Goal: Transaction & Acquisition: Purchase product/service

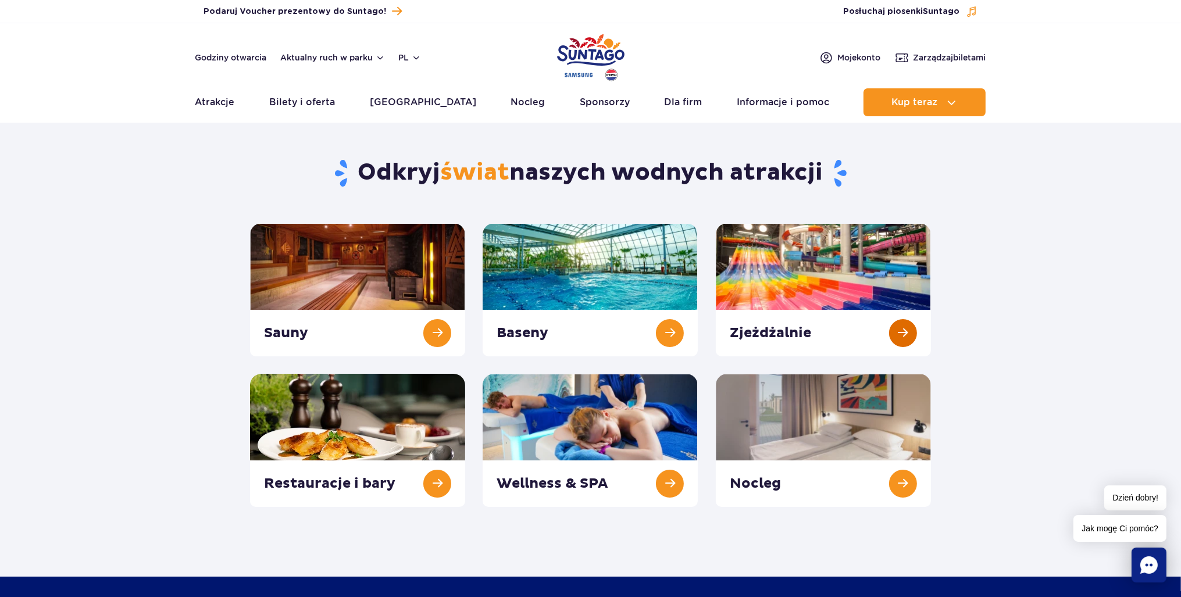
click at [829, 271] on link at bounding box center [823, 289] width 215 height 133
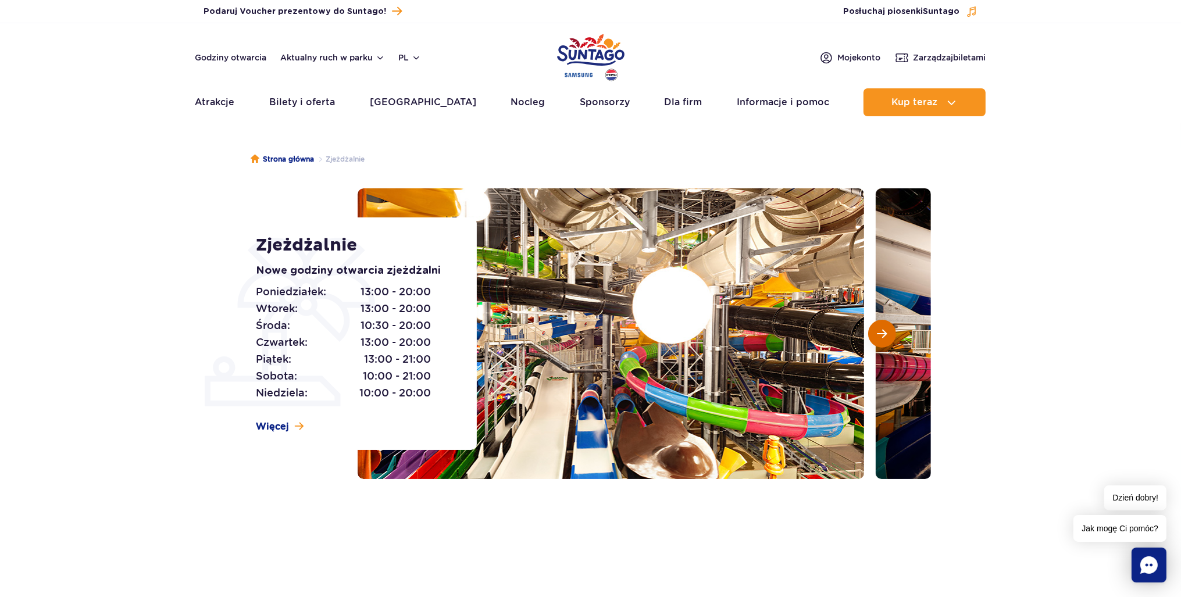
click at [890, 338] on button "Następny slajd" at bounding box center [882, 334] width 28 height 28
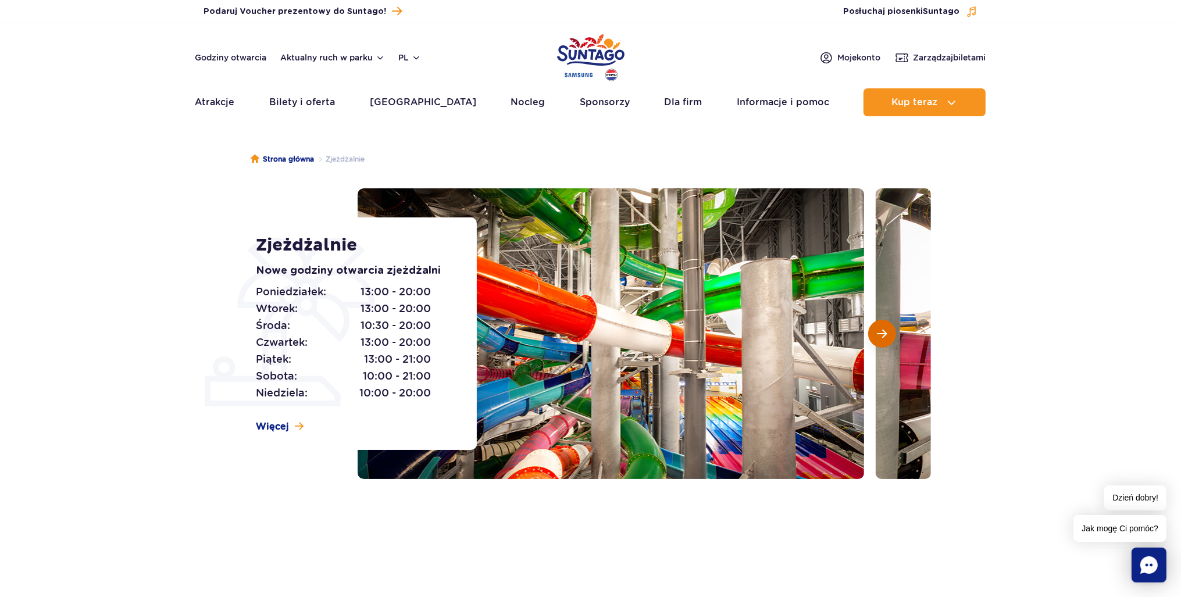
click at [890, 338] on button "Następny slajd" at bounding box center [882, 334] width 28 height 28
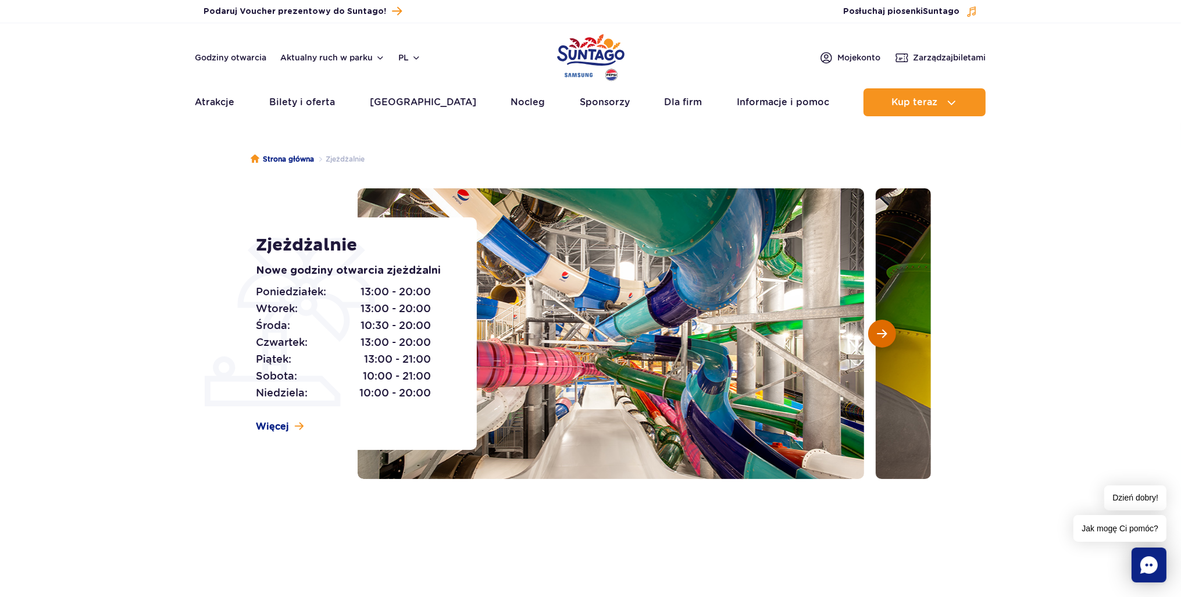
click at [890, 338] on button "Następny slajd" at bounding box center [882, 334] width 28 height 28
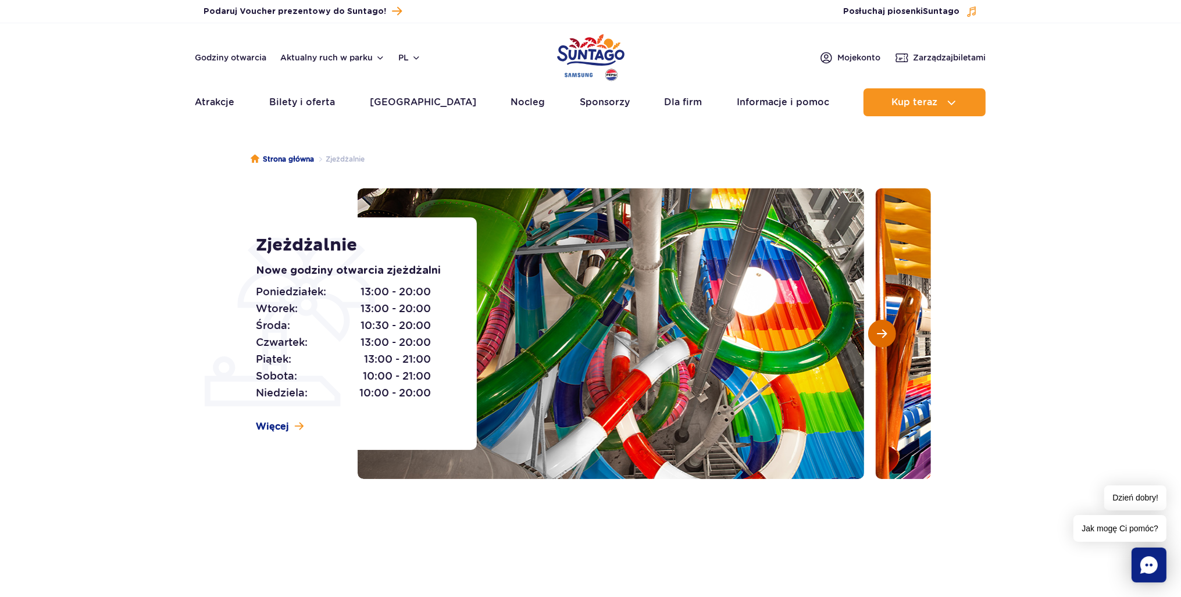
click at [890, 338] on button "Następny slajd" at bounding box center [882, 334] width 28 height 28
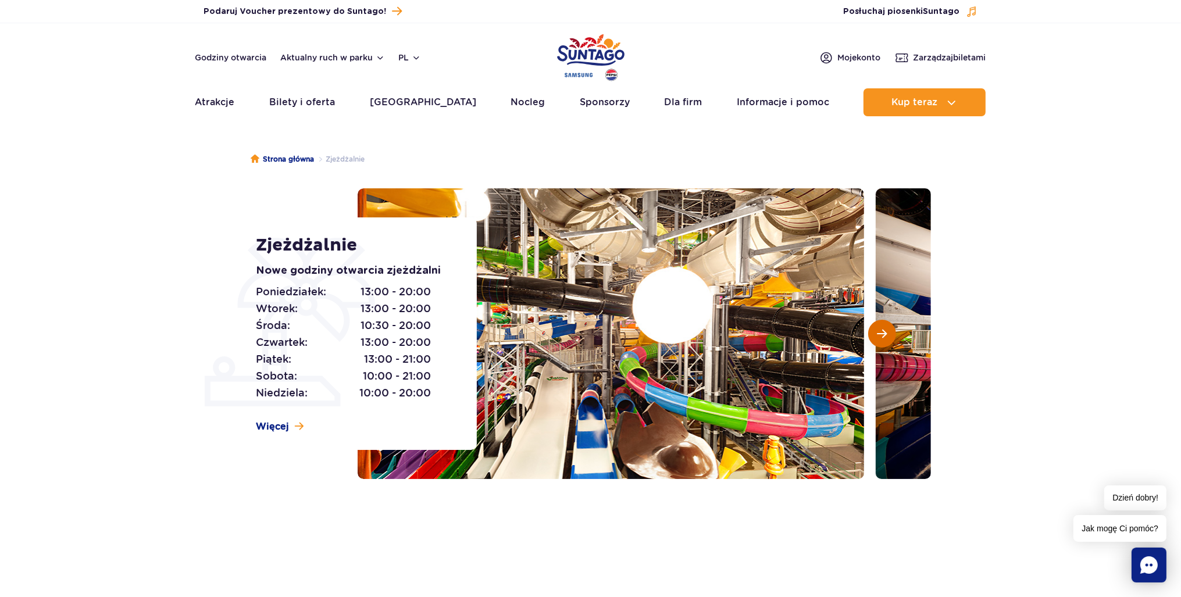
click at [890, 338] on button "Następny slajd" at bounding box center [882, 334] width 28 height 28
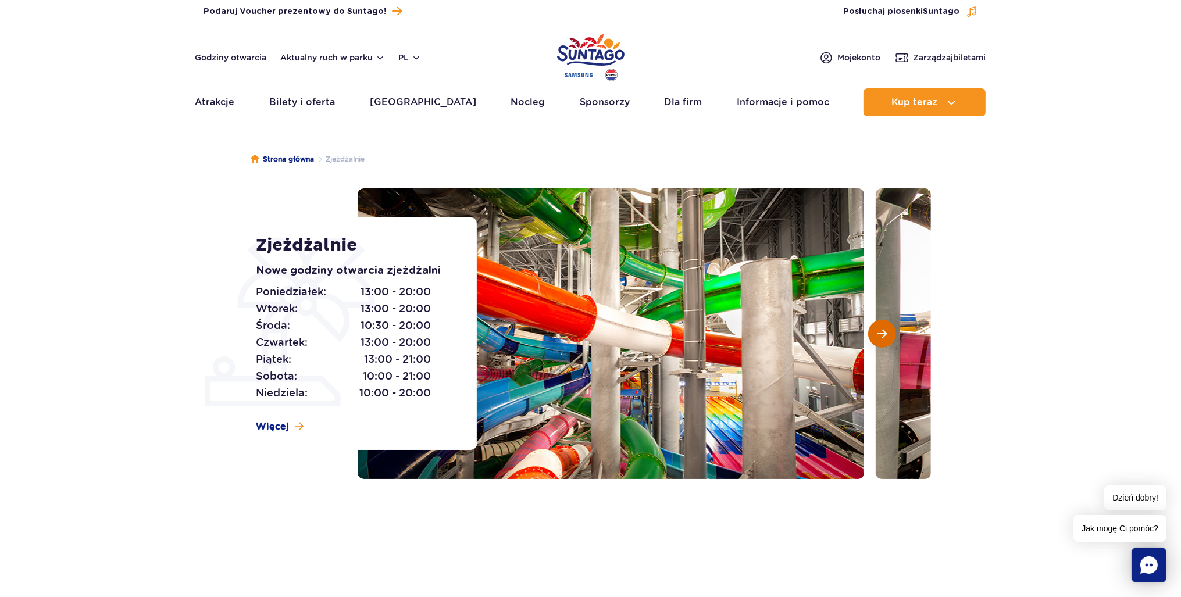
click at [890, 338] on button "Następny slajd" at bounding box center [882, 334] width 28 height 28
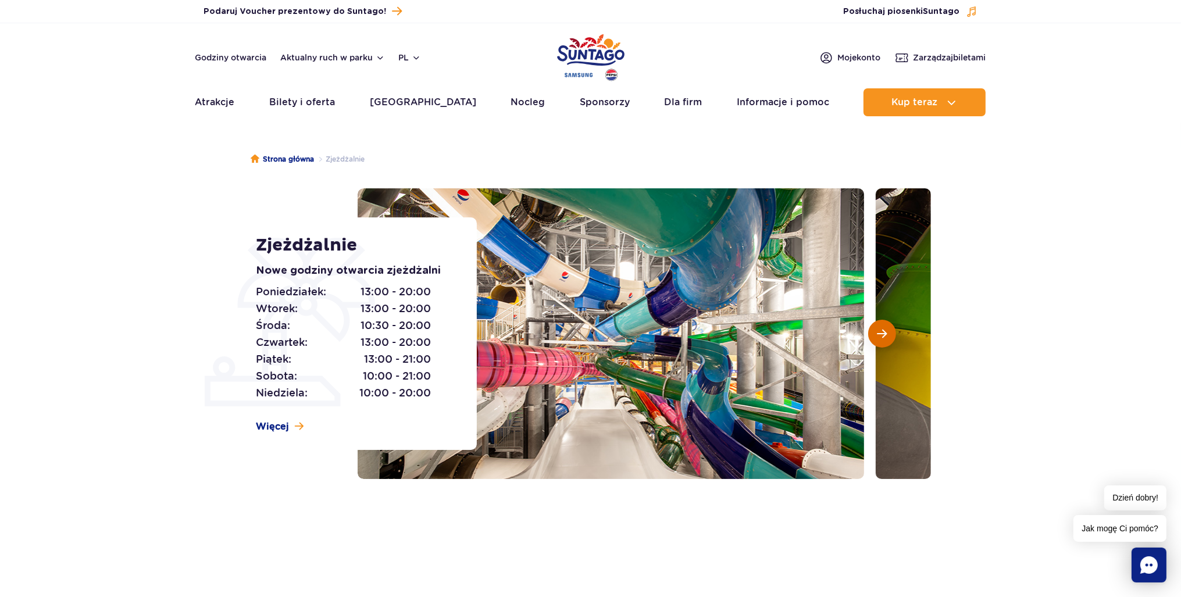
click at [890, 338] on button "Następny slajd" at bounding box center [882, 334] width 28 height 28
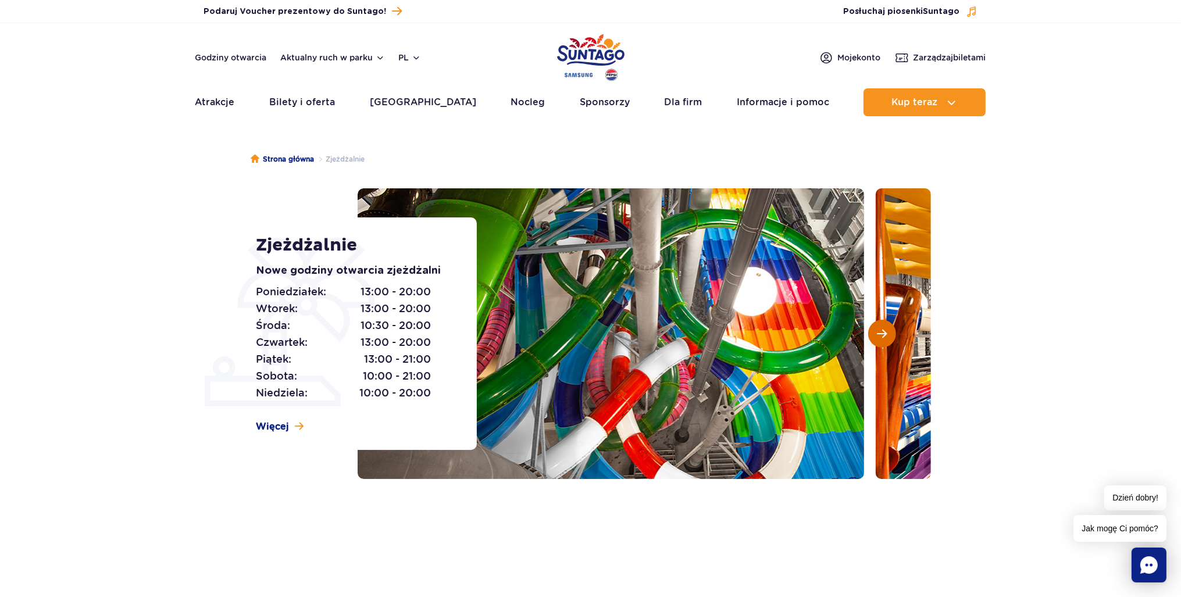
click at [890, 338] on button "Następny slajd" at bounding box center [882, 334] width 28 height 28
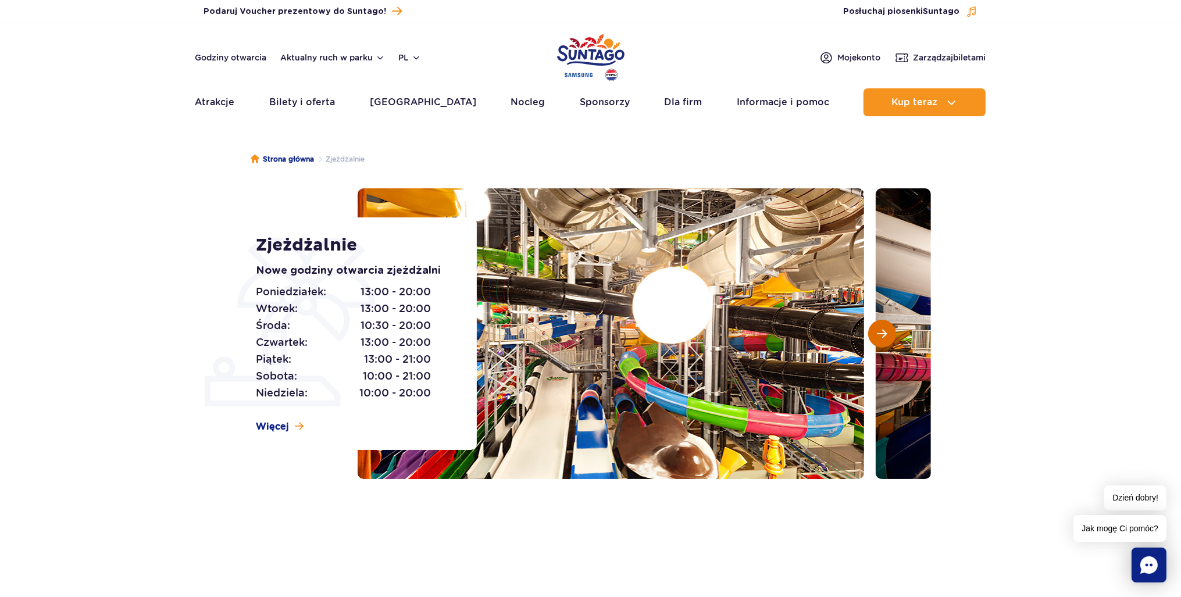
click at [890, 338] on button "Następny slajd" at bounding box center [882, 334] width 28 height 28
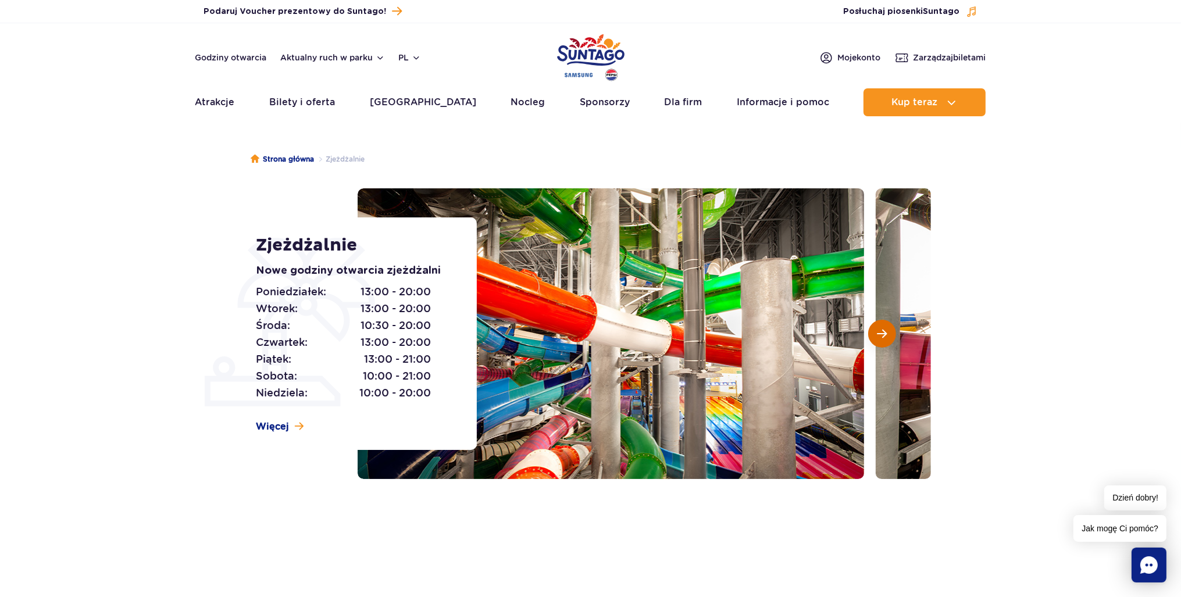
click at [890, 338] on button "Następny slajd" at bounding box center [882, 334] width 28 height 28
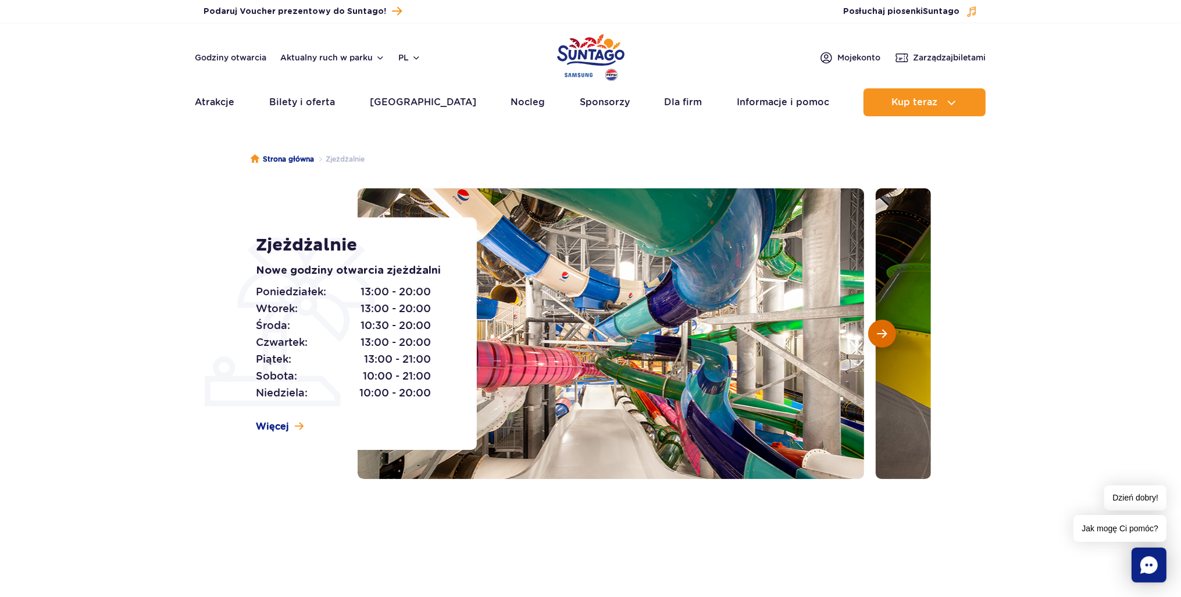
click at [890, 338] on button "Następny slajd" at bounding box center [882, 334] width 28 height 28
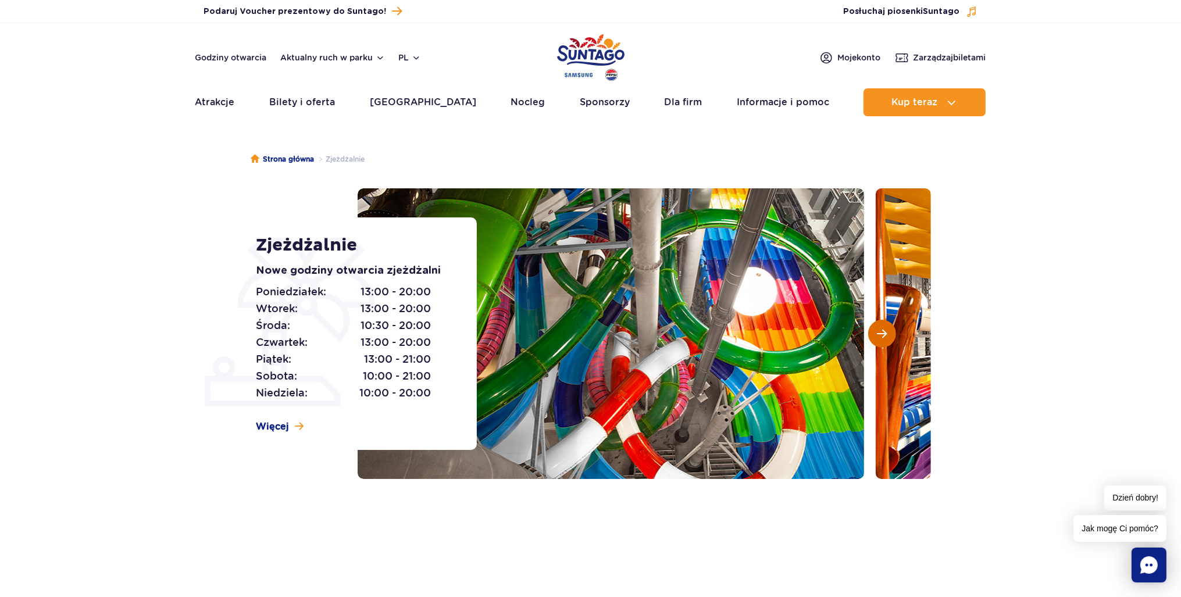
click at [890, 338] on button "Następny slajd" at bounding box center [882, 334] width 28 height 28
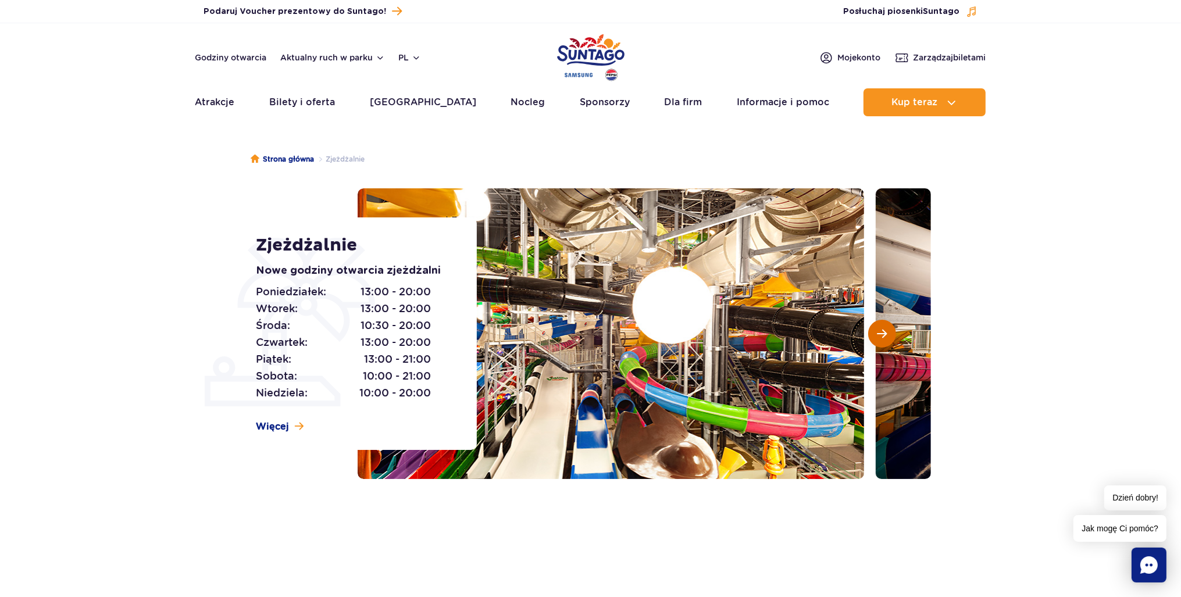
click at [890, 338] on button "Następny slajd" at bounding box center [882, 334] width 28 height 28
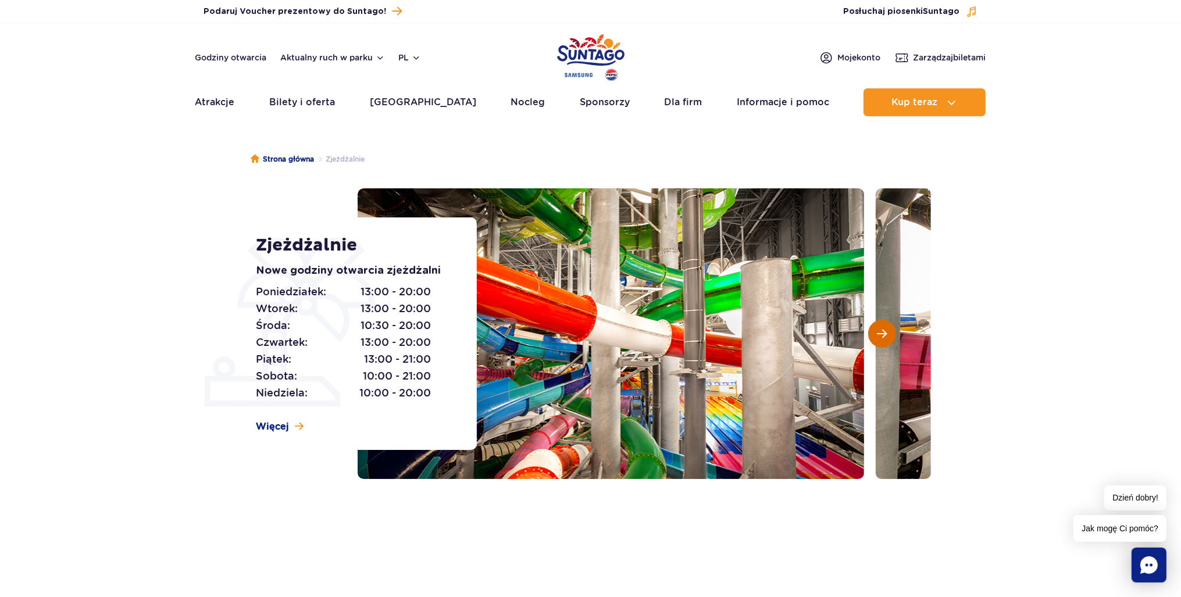
click at [890, 338] on button "Następny slajd" at bounding box center [882, 334] width 28 height 28
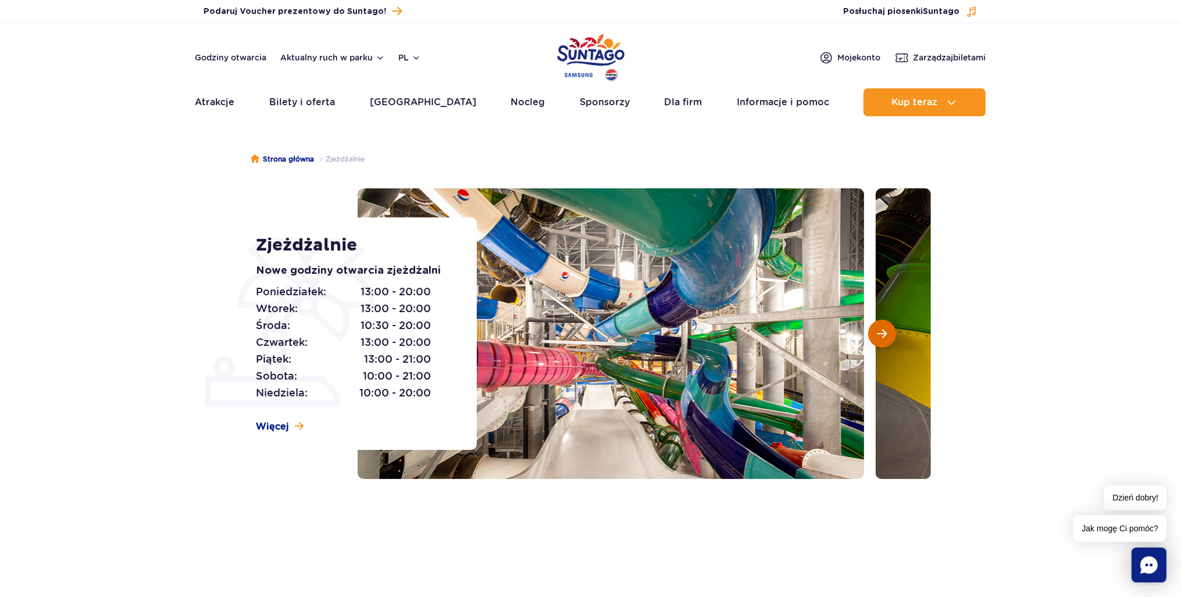
click at [890, 338] on button "Następny slajd" at bounding box center [882, 334] width 28 height 28
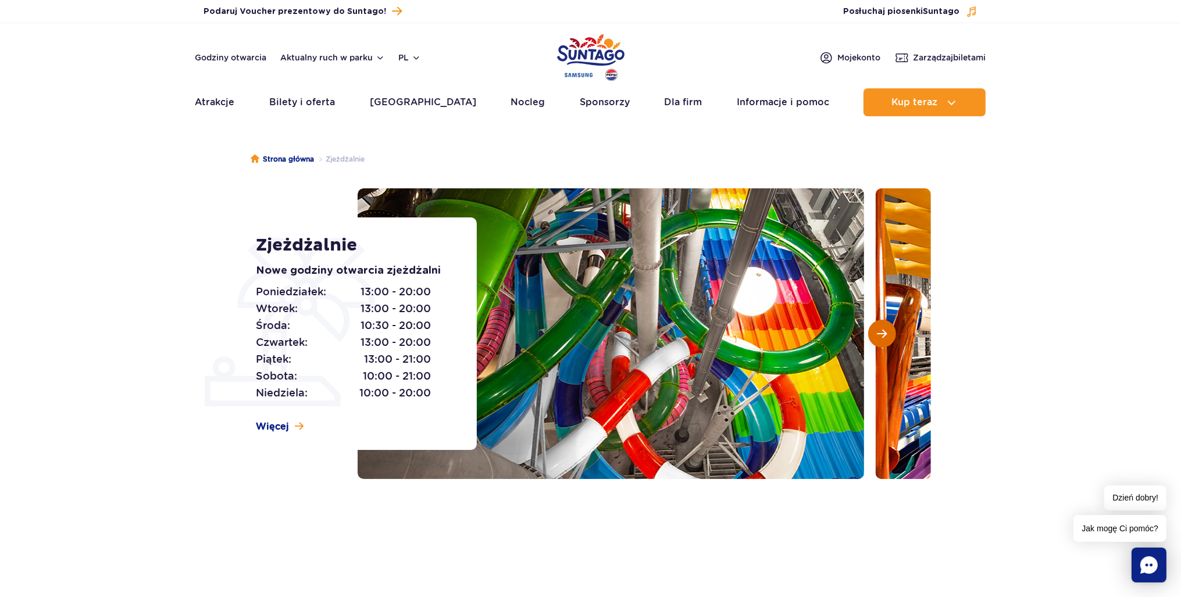
click at [890, 338] on button "Następny slajd" at bounding box center [882, 334] width 28 height 28
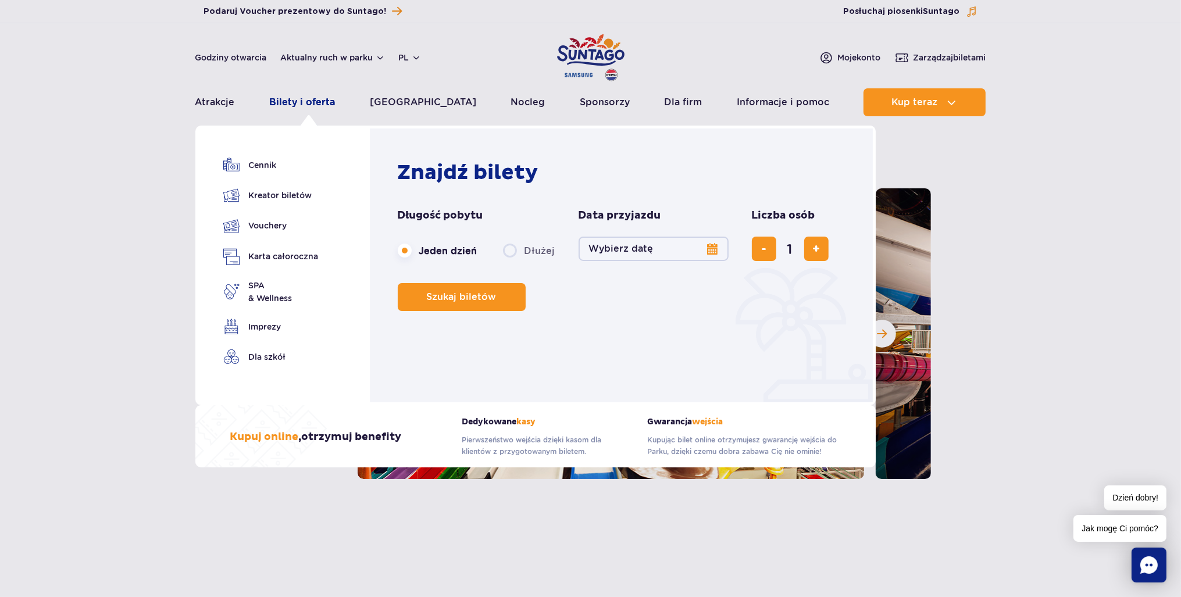
click at [299, 97] on link "Bilety i oferta" at bounding box center [302, 102] width 66 height 28
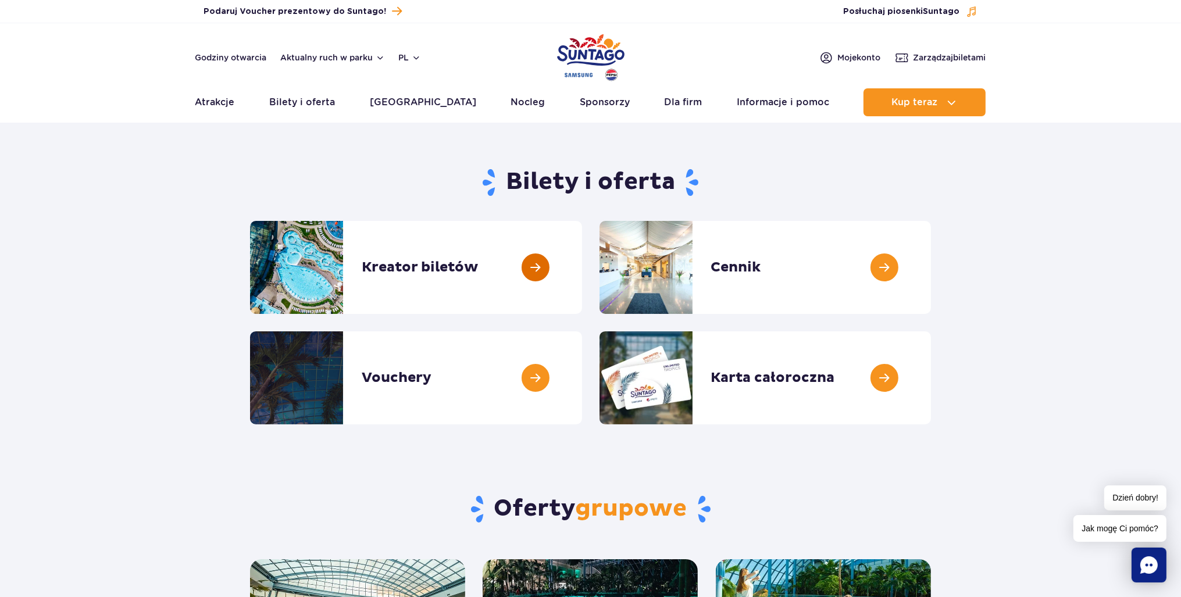
click at [582, 272] on link at bounding box center [582, 267] width 0 height 93
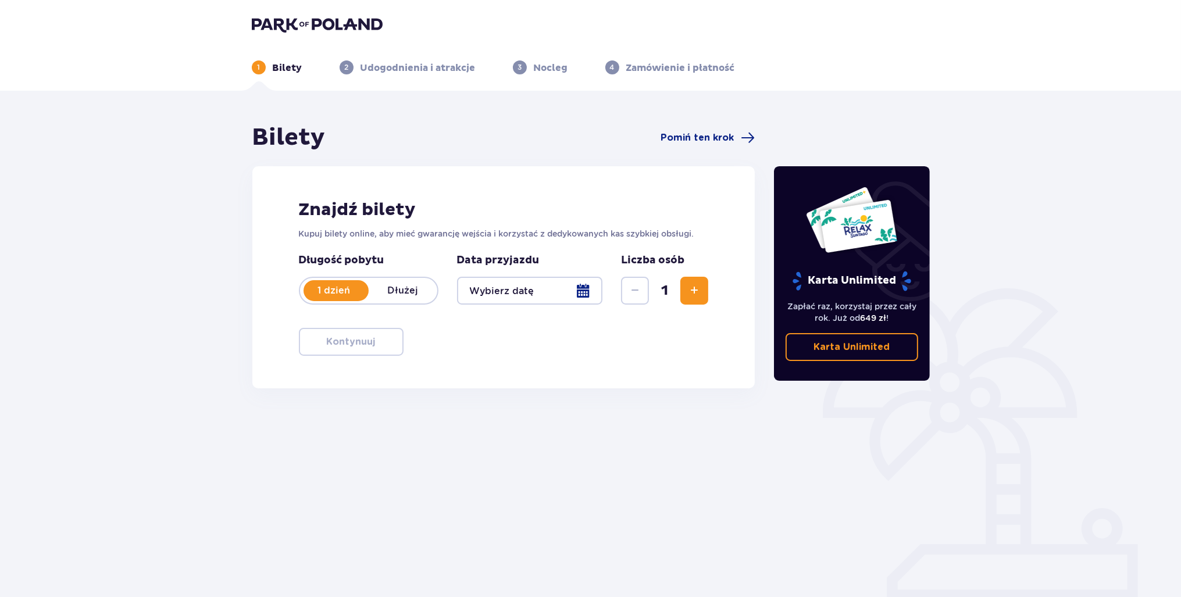
click at [594, 292] on div at bounding box center [530, 291] width 146 height 28
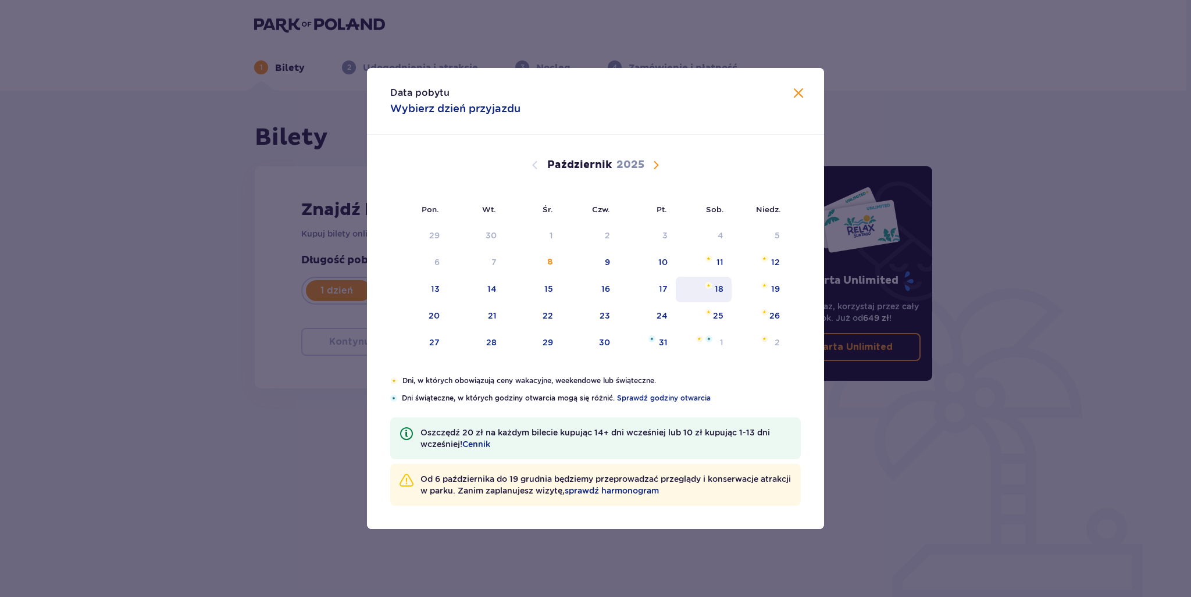
click at [714, 281] on div "18" at bounding box center [704, 290] width 56 height 26
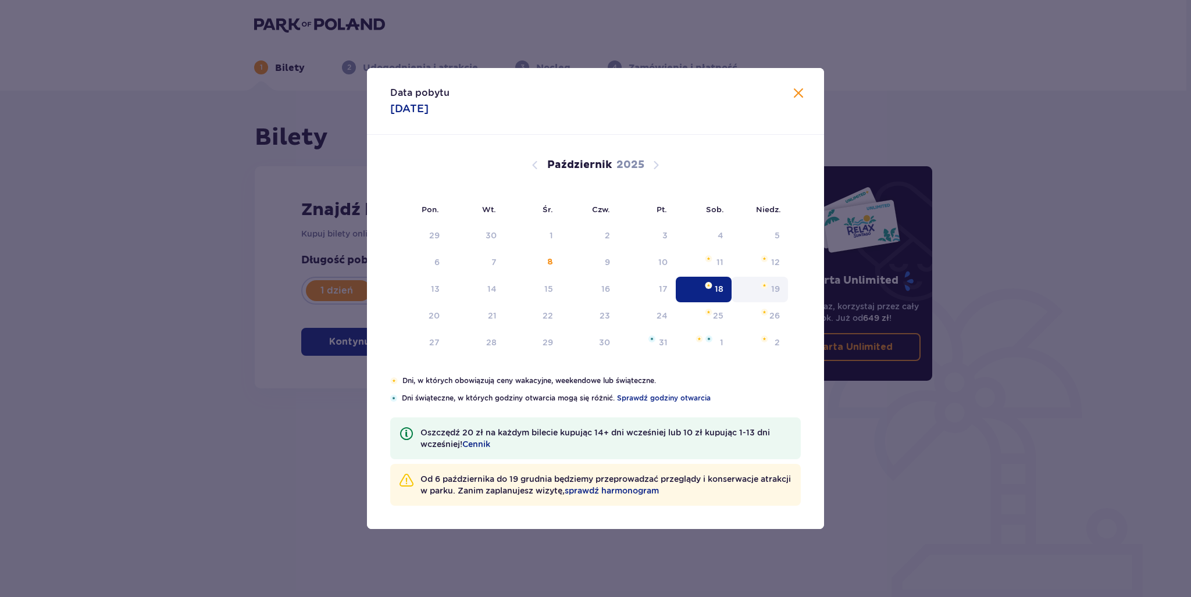
type input "[DATE]"
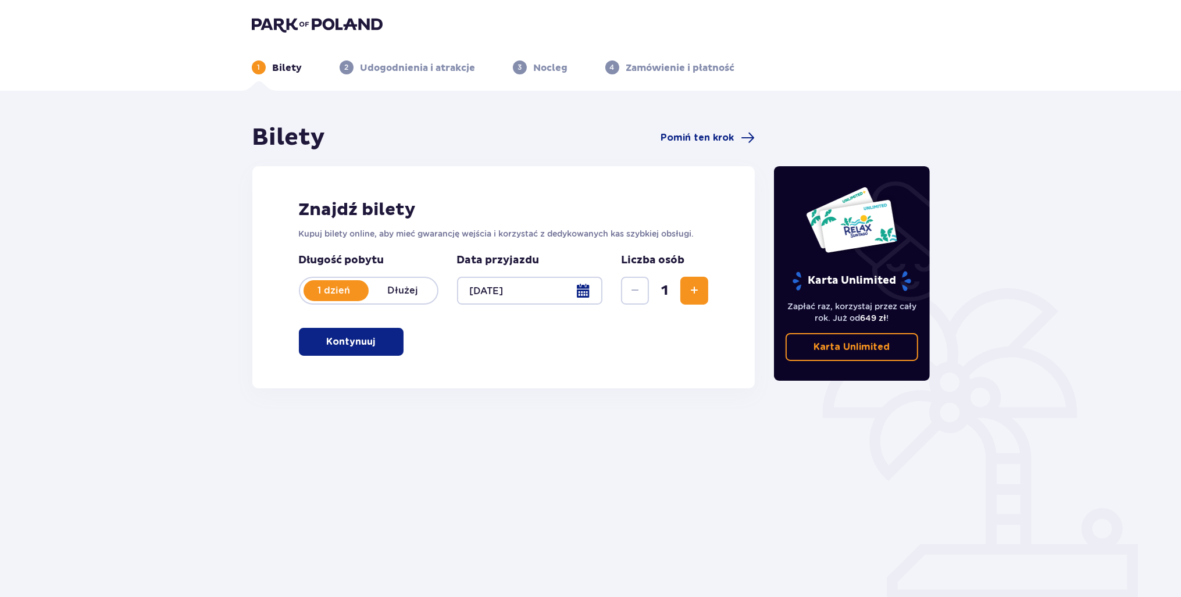
click at [694, 293] on span "Zwiększ" at bounding box center [694, 291] width 14 height 14
click at [347, 347] on p "Kontynuuj" at bounding box center [351, 341] width 49 height 13
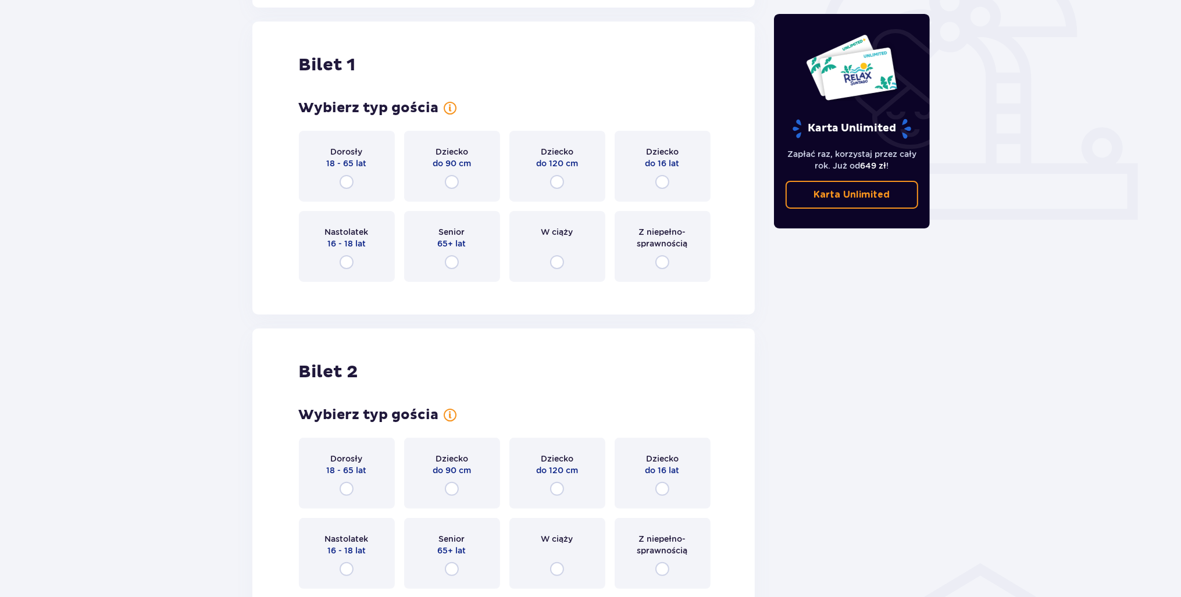
scroll to position [388, 0]
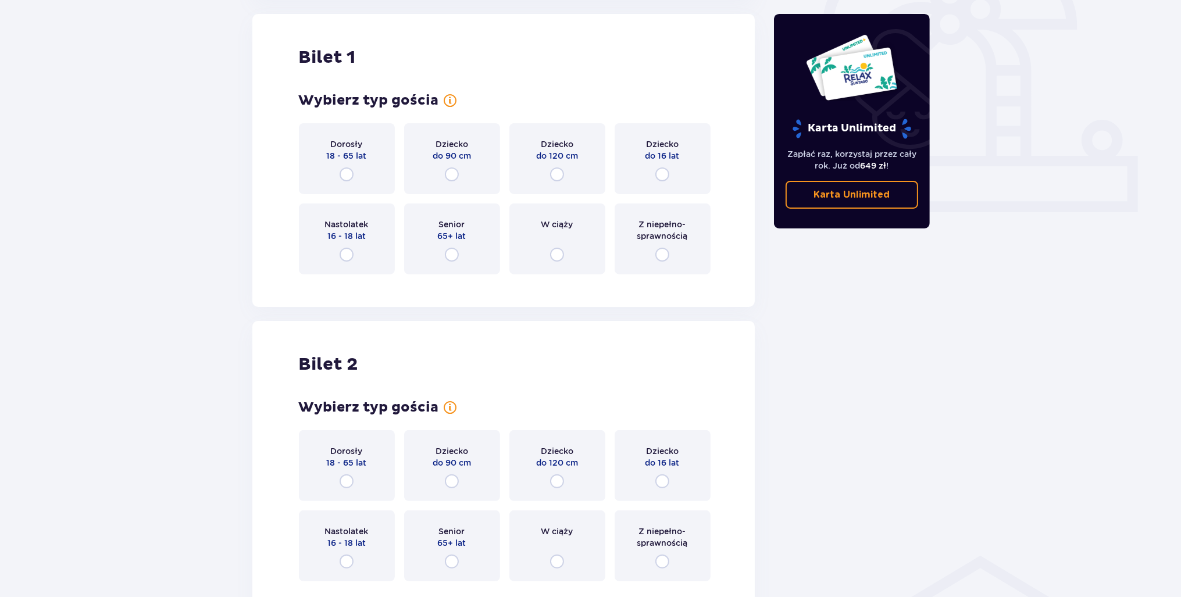
click at [359, 172] on div "Dorosły 18 - 65 lat" at bounding box center [347, 158] width 96 height 71
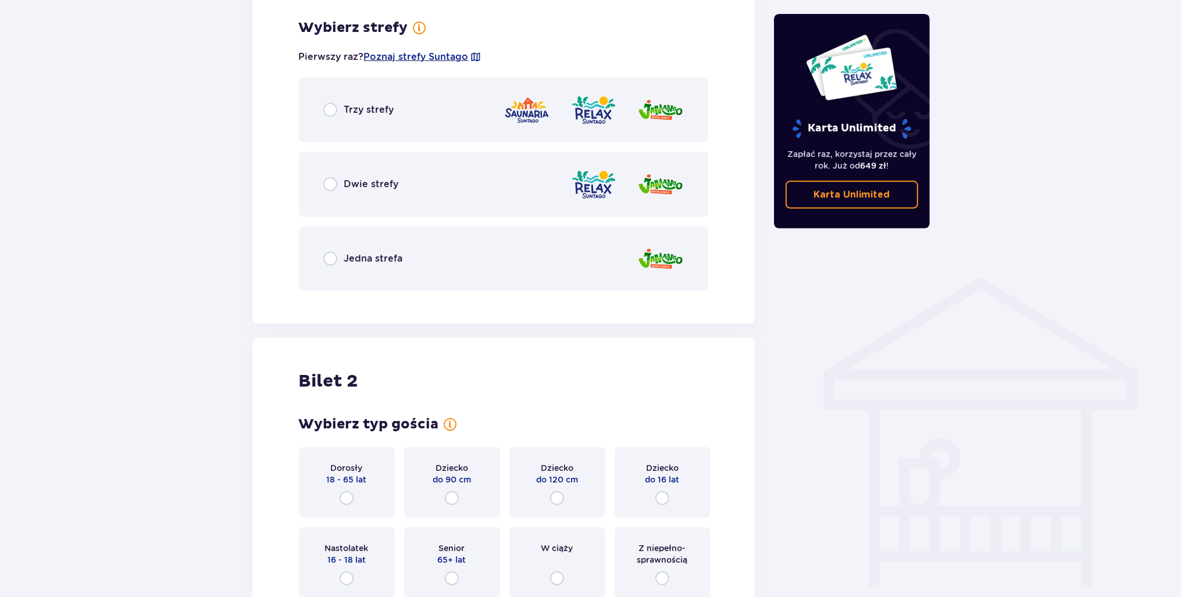
scroll to position [672, 0]
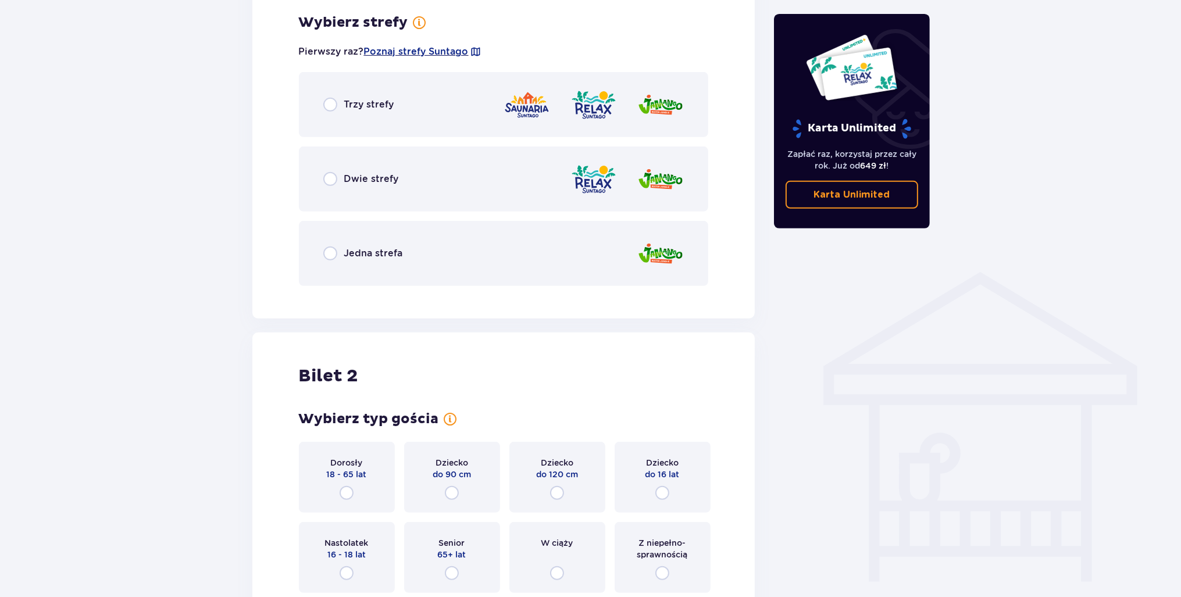
click at [331, 255] on input "radio" at bounding box center [330, 254] width 14 height 14
radio input "true"
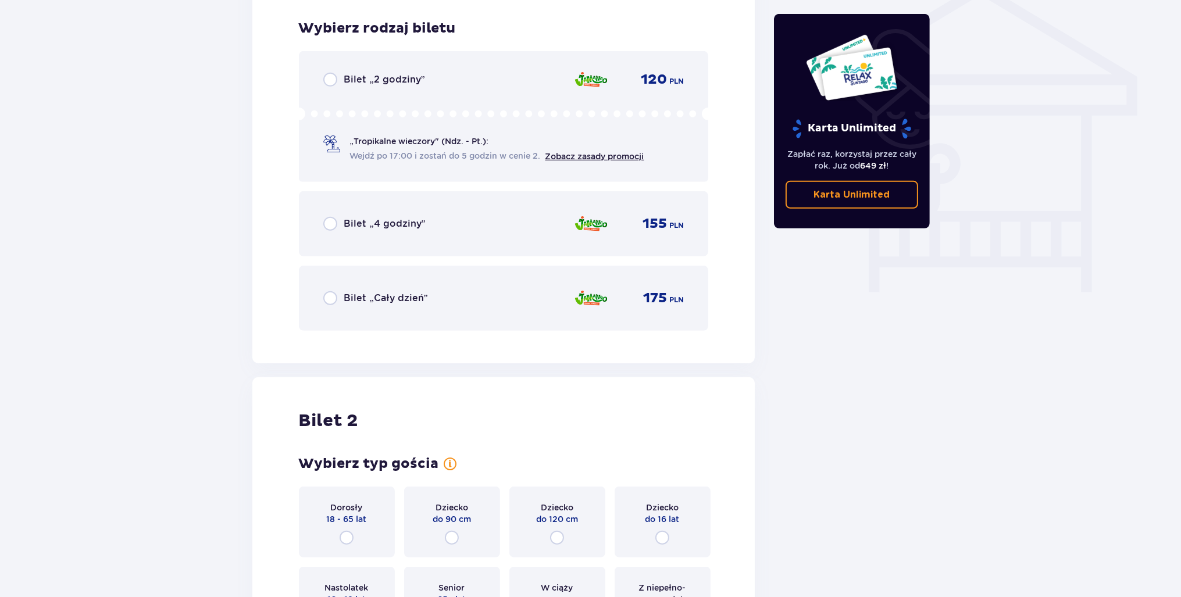
scroll to position [967, 0]
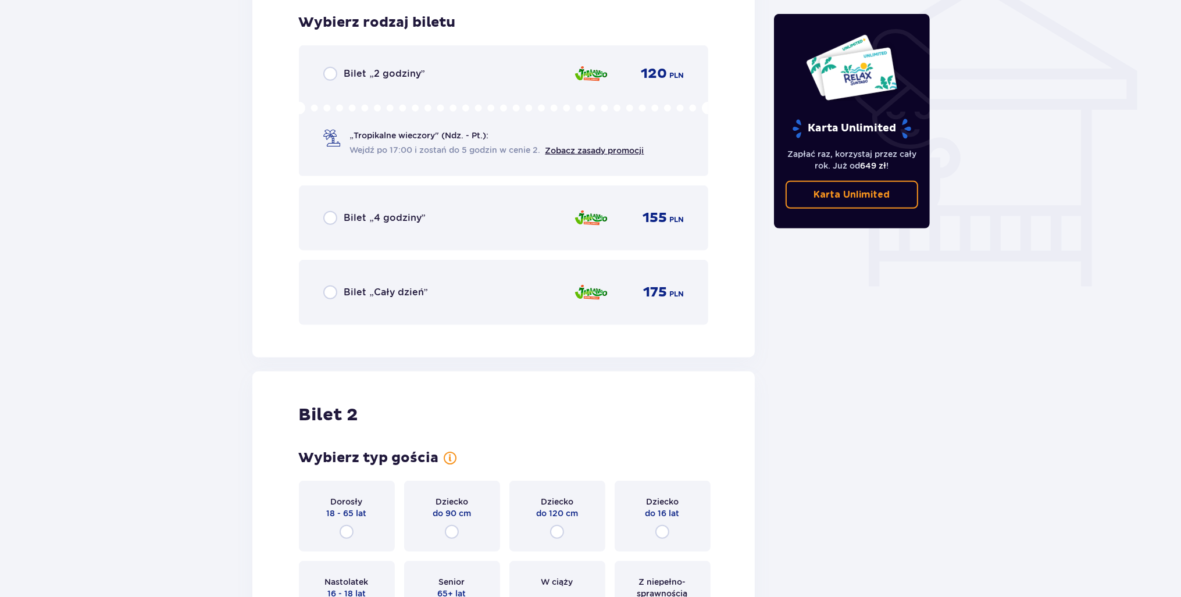
click at [329, 217] on input "radio" at bounding box center [330, 218] width 14 height 14
radio input "true"
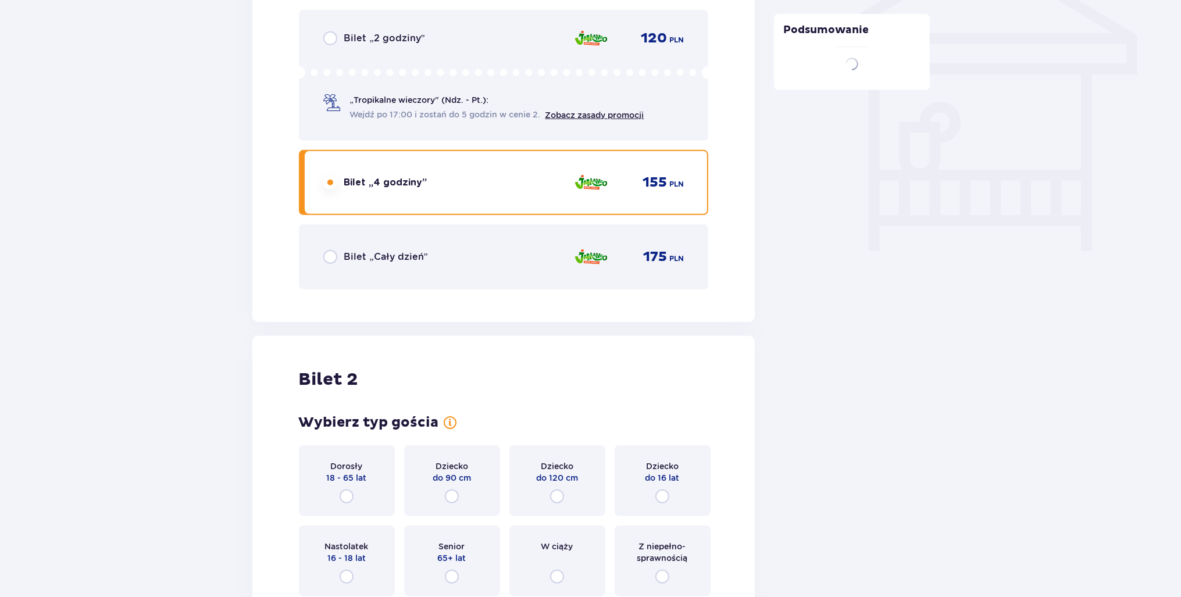
scroll to position [1160, 0]
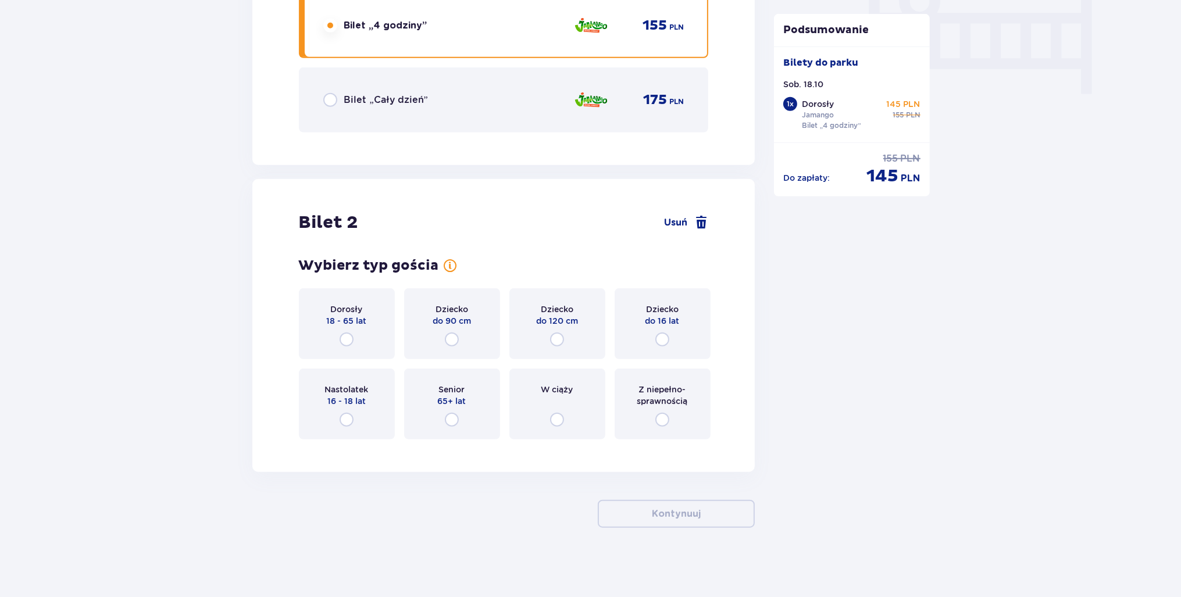
click at [665, 337] on input "radio" at bounding box center [662, 340] width 14 height 14
radio input "true"
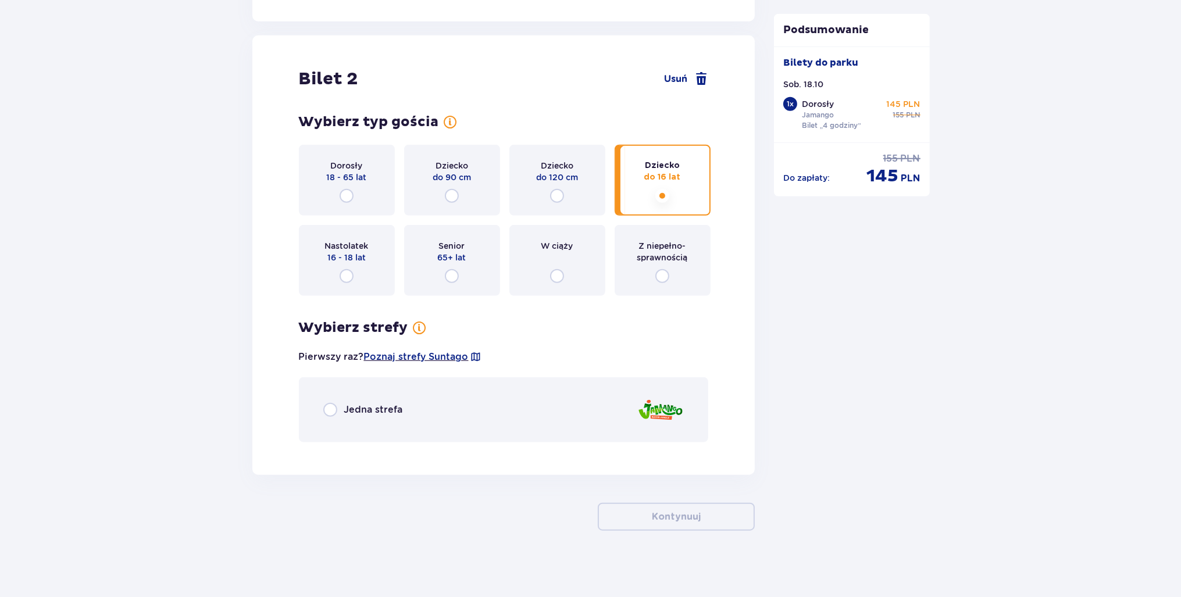
scroll to position [1306, 0]
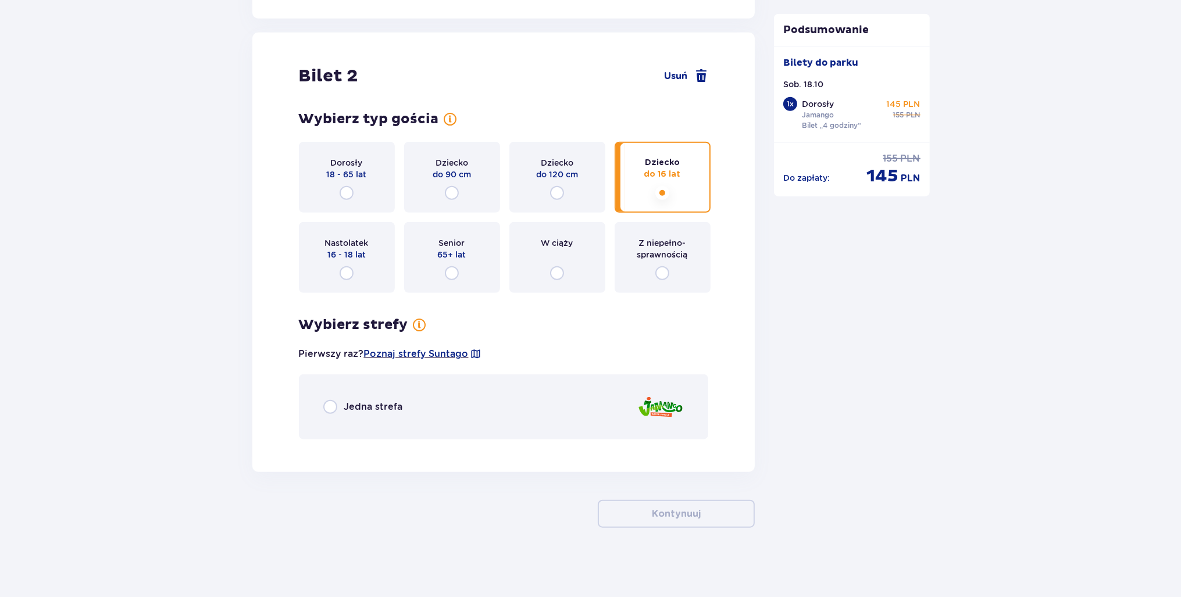
click at [329, 407] on input "radio" at bounding box center [330, 407] width 14 height 14
radio input "true"
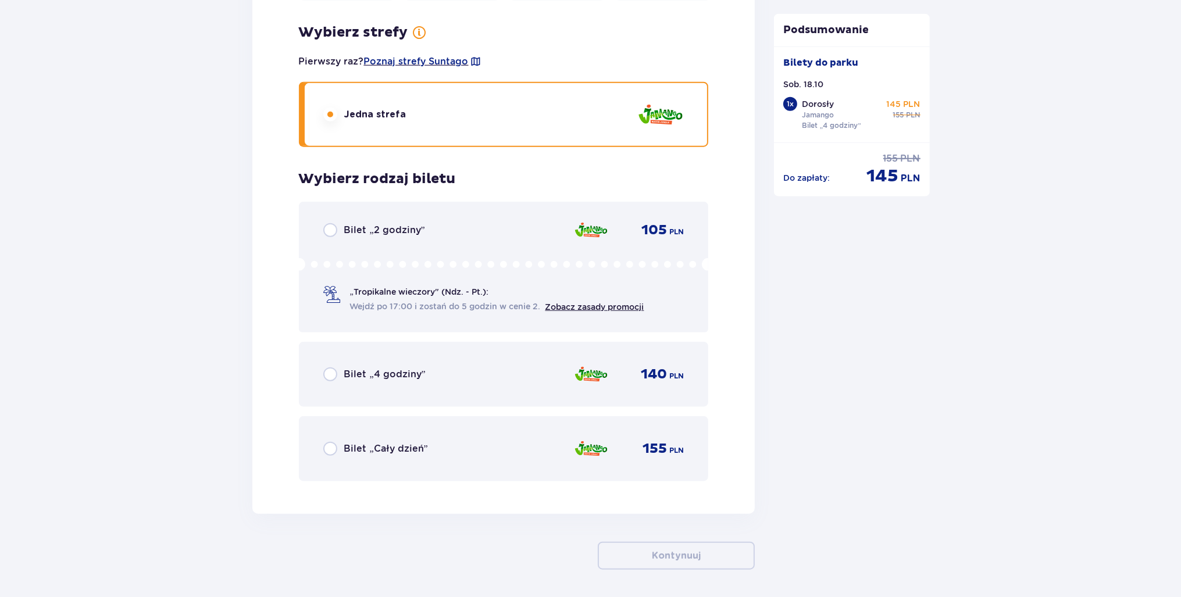
scroll to position [1640, 0]
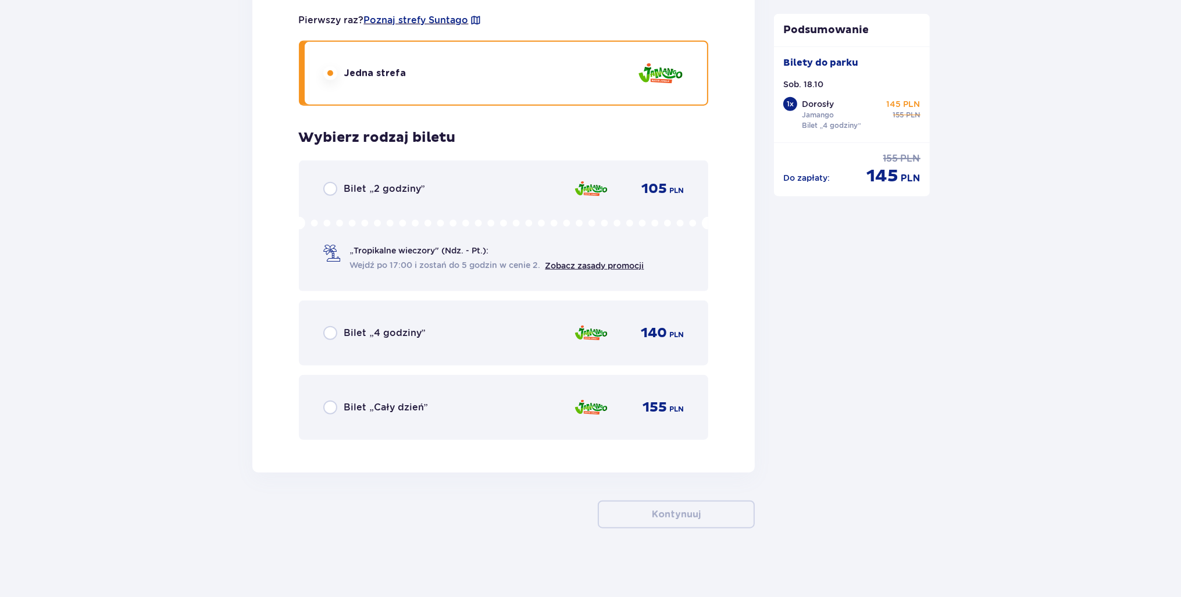
click at [330, 334] on input "radio" at bounding box center [330, 333] width 14 height 14
radio input "true"
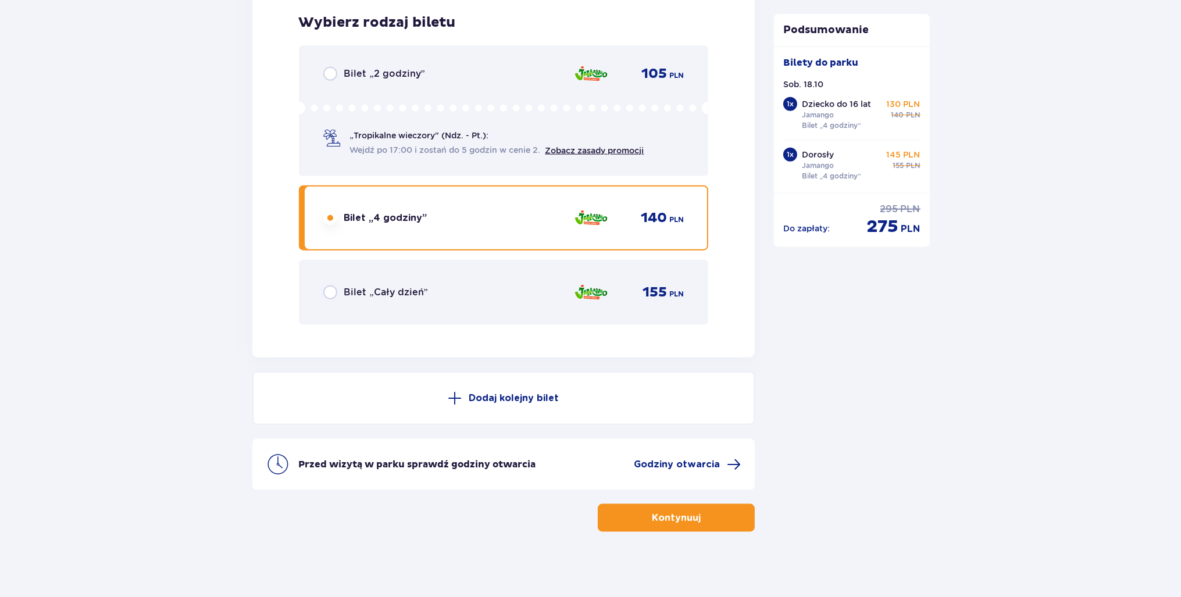
scroll to position [1758, 0]
